Goal: Task Accomplishment & Management: Use online tool/utility

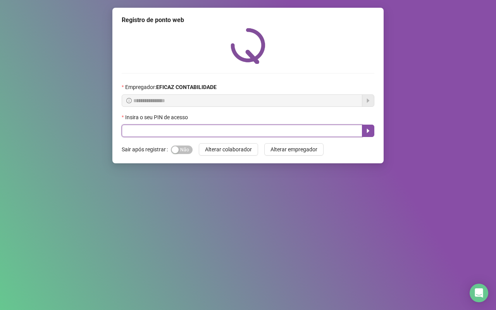
click at [225, 129] on input "text" at bounding box center [242, 131] width 240 height 12
type input "**"
click at [369, 134] on icon "caret-right" at bounding box center [368, 131] width 6 height 6
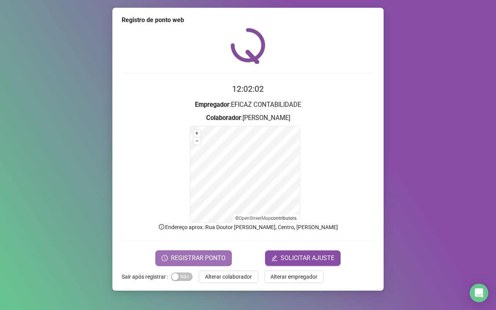
click at [220, 260] on span "REGISTRAR PONTO" at bounding box center [198, 258] width 55 height 9
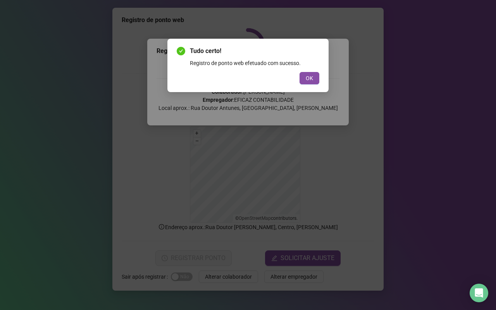
click at [311, 76] on span "OK" at bounding box center [309, 78] width 7 height 9
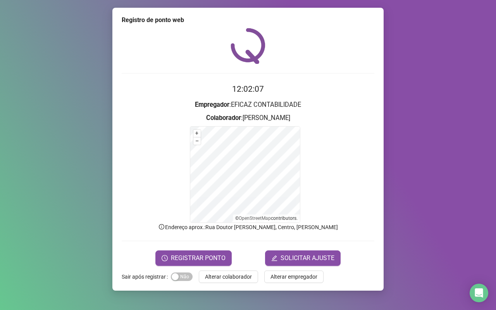
click at [247, 276] on span "Alterar colaborador" at bounding box center [228, 277] width 47 height 9
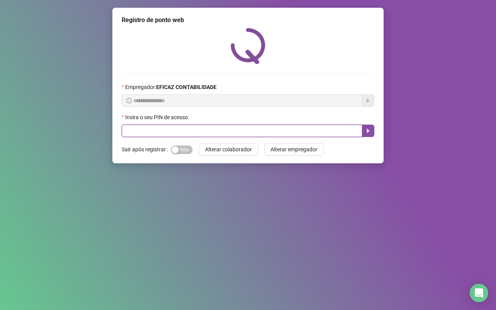
click at [199, 131] on input "text" at bounding box center [242, 131] width 240 height 12
type input "**"
click at [371, 126] on button "button" at bounding box center [368, 131] width 12 height 12
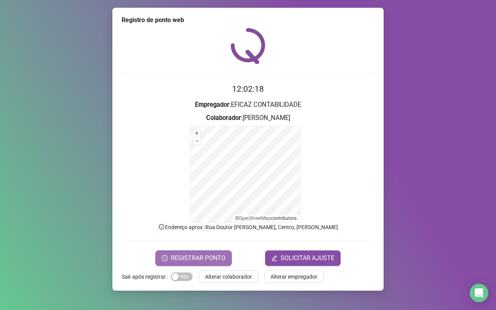
click at [186, 254] on span "REGISTRAR PONTO" at bounding box center [198, 258] width 55 height 9
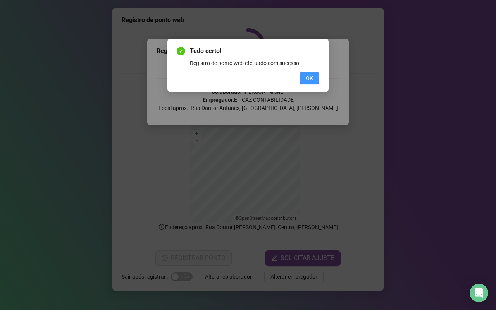
click at [307, 78] on span "OK" at bounding box center [309, 78] width 7 height 9
